Goal: Information Seeking & Learning: Understand process/instructions

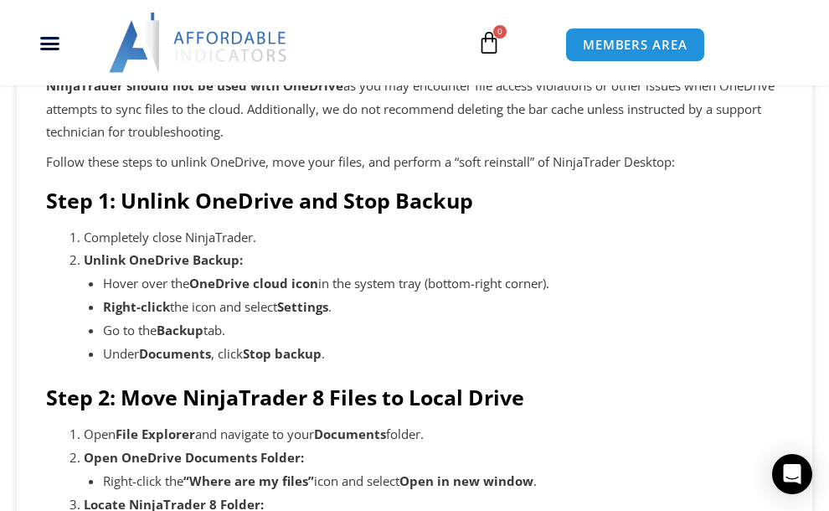
scroll to position [291, 0]
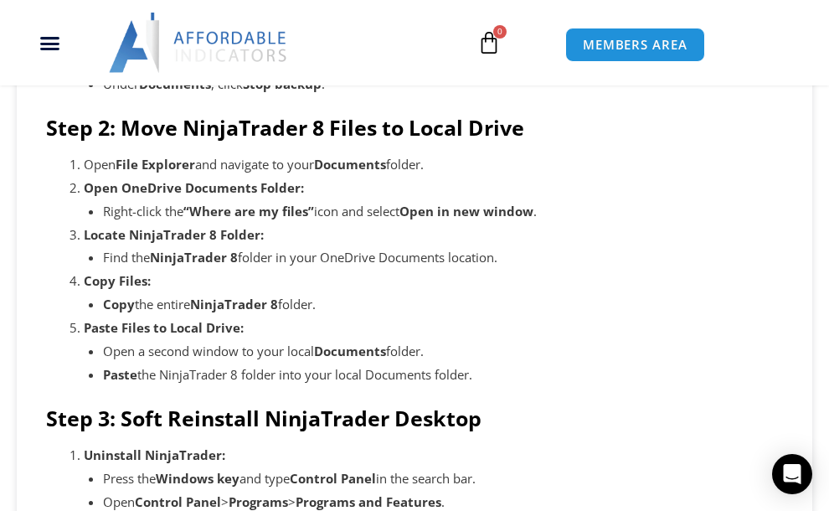
scroll to position [561, 0]
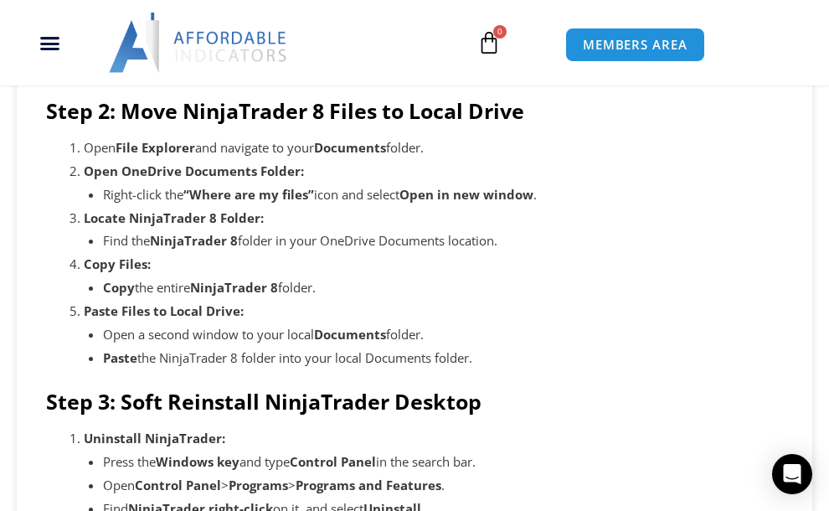
click at [305, 61] on div at bounding box center [198, 43] width 214 height 60
click at [274, 156] on li "Open File Explorer and navigate to your Documents folder." at bounding box center [433, 147] width 699 height 23
click at [234, 221] on strong "Locate NinjaTrader 8 Folder:" at bounding box center [174, 217] width 180 height 17
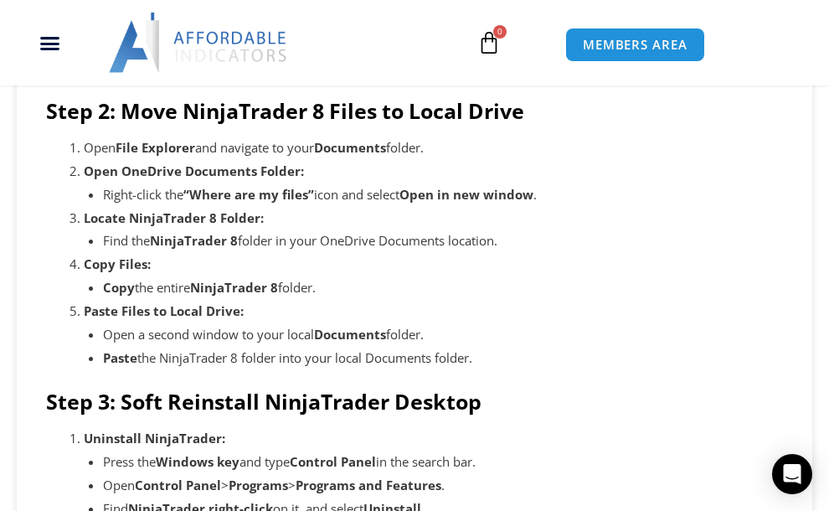
click at [260, 372] on div "NinjaTrader should not be used with OneDrive as you may encounter file access v…" at bounding box center [414, 426] width 737 height 1277
click at [270, 184] on li "Right-click the “Where are my files” icon and select Open in new window ." at bounding box center [443, 194] width 681 height 23
click at [330, 276] on li "Copy the entire NinjaTrader 8 folder." at bounding box center [443, 287] width 681 height 23
click at [286, 333] on li "Open a second window to your local Documents folder." at bounding box center [443, 334] width 681 height 23
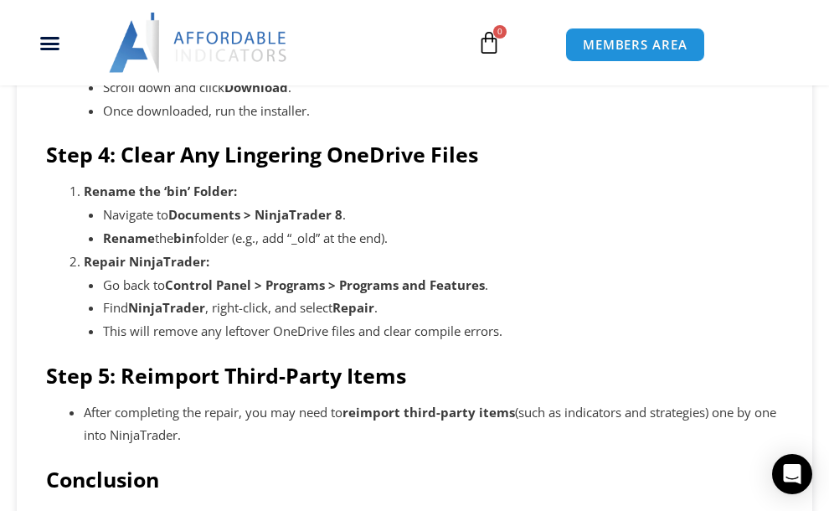
scroll to position [1083, 0]
